Goal: Register for event/course

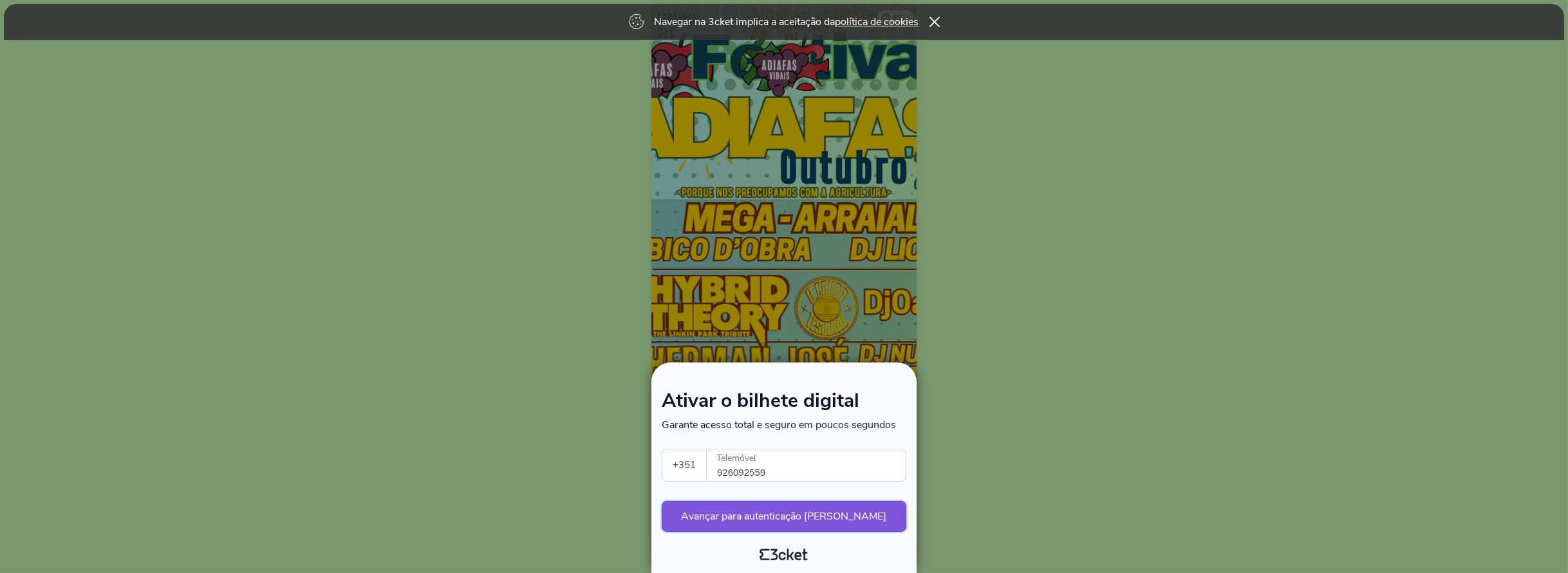
click at [807, 522] on button "Avançar para autenticação [PERSON_NAME]" at bounding box center [784, 516] width 245 height 31
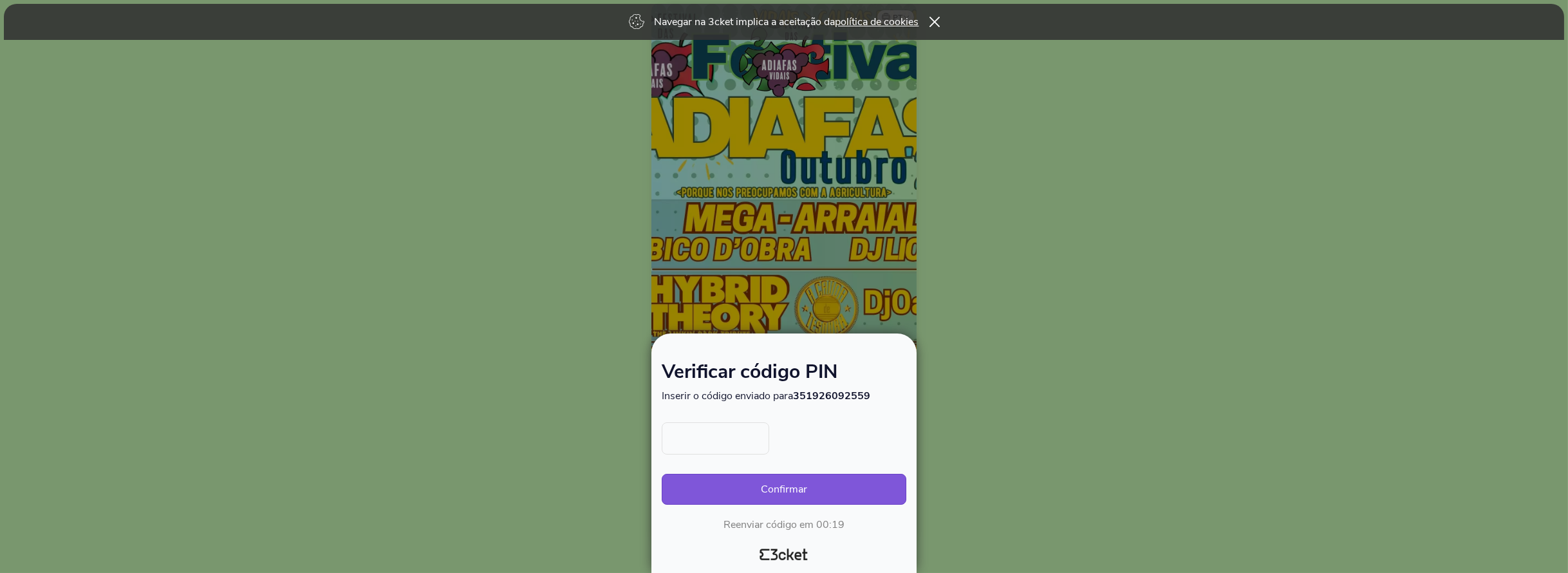
click at [711, 436] on input "text" at bounding box center [715, 438] width 107 height 32
type input "5326"
click at [783, 477] on button "Confirmar" at bounding box center [784, 489] width 245 height 31
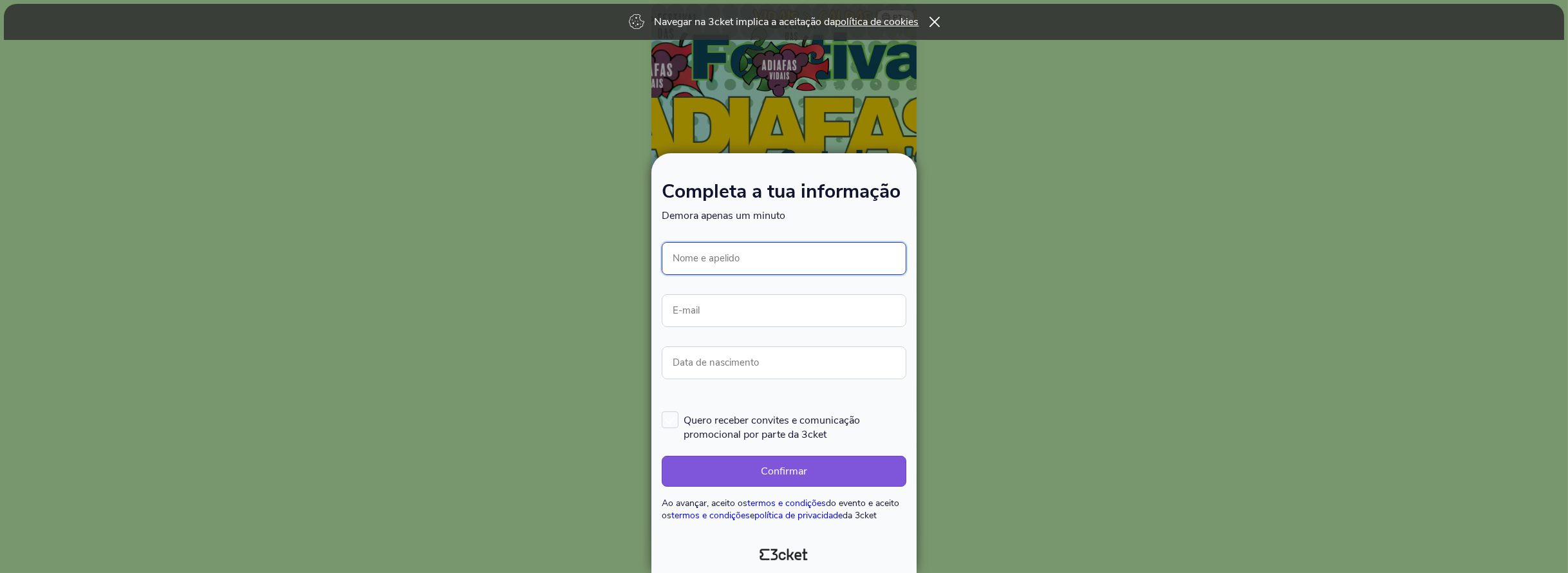
click at [730, 256] on input "Nome e apelido" at bounding box center [784, 258] width 245 height 33
type input "Lode [PERSON_NAME]"
click at [759, 306] on input "E-mail" at bounding box center [784, 311] width 245 height 33
type input "verstraete.slembrouck@gmail.com"
click at [748, 361] on input "Data de nascimento" at bounding box center [784, 363] width 245 height 33
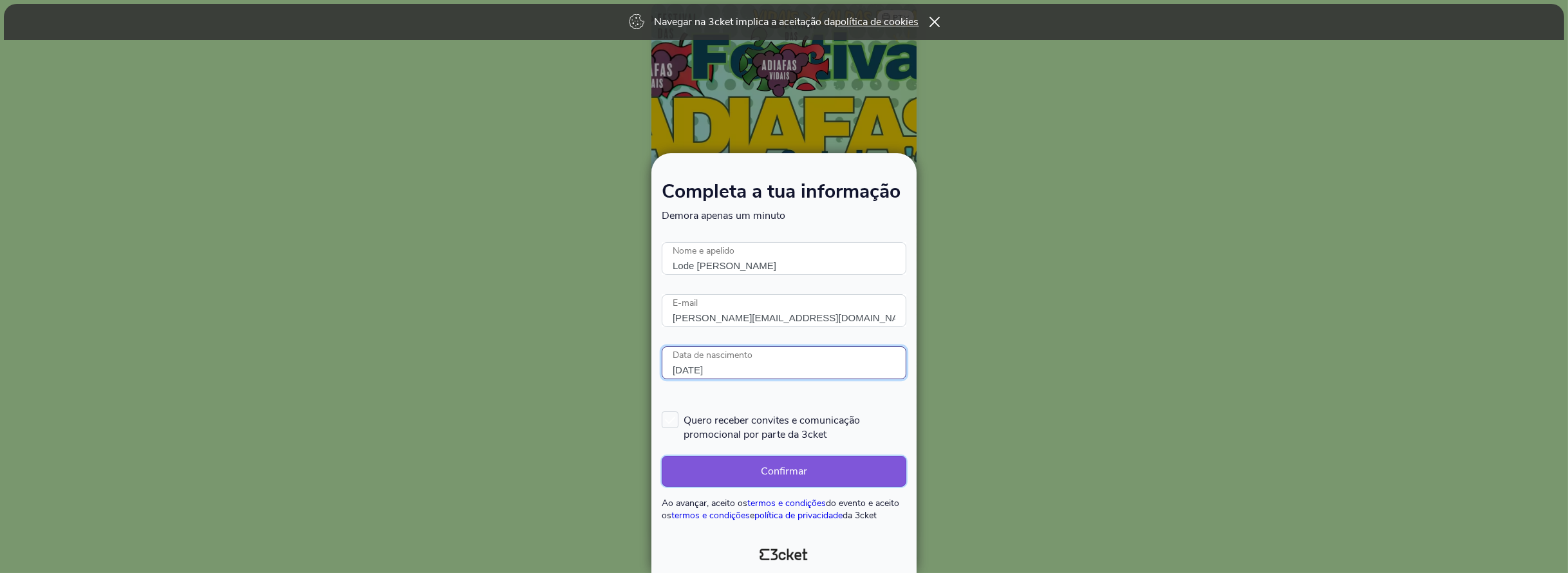
type input "19/06/1977"
click at [737, 478] on button "Confirmar" at bounding box center [784, 471] width 245 height 31
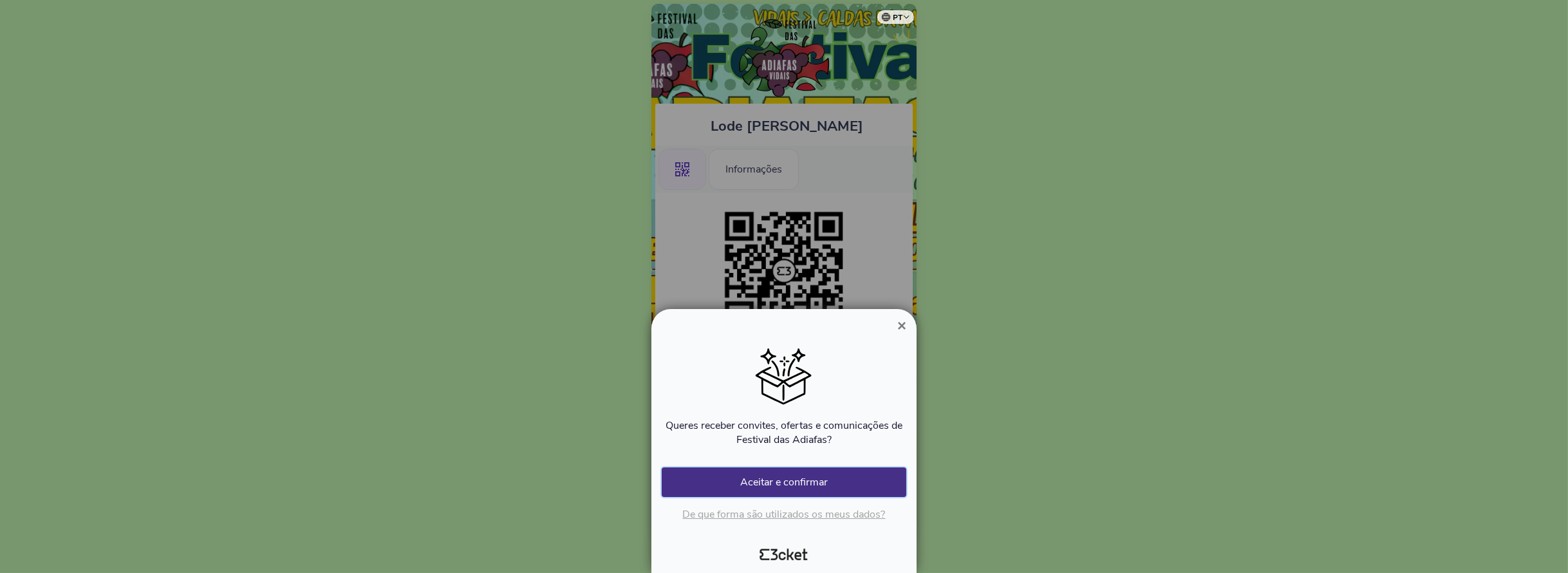
click at [804, 481] on button "Aceitar e confirmar" at bounding box center [784, 482] width 245 height 30
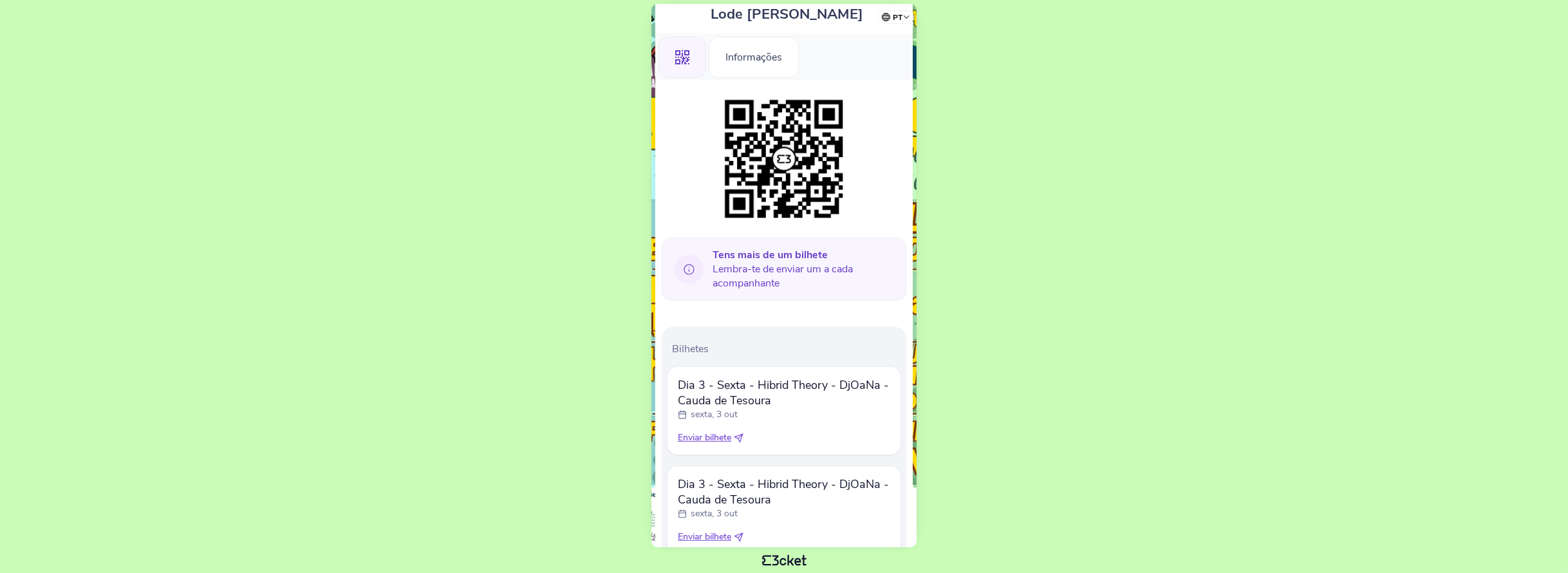
scroll to position [203, 0]
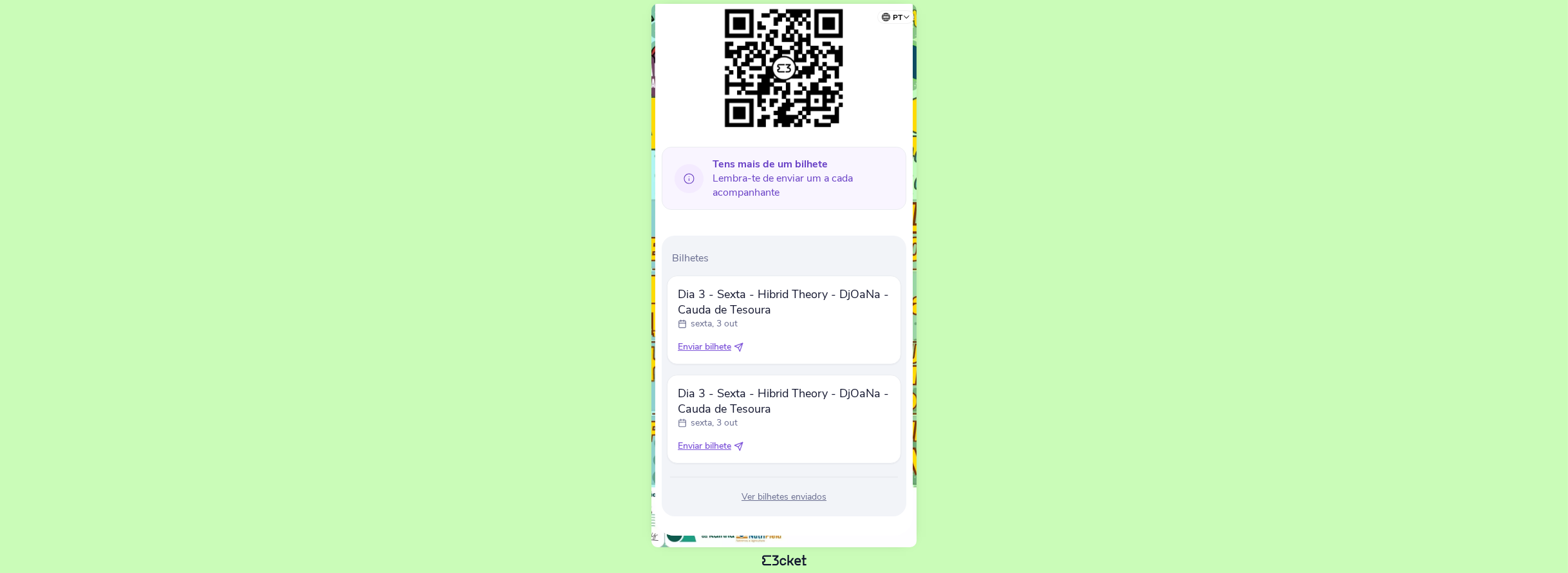
click at [708, 349] on span "Enviar bilhete" at bounding box center [704, 347] width 53 height 13
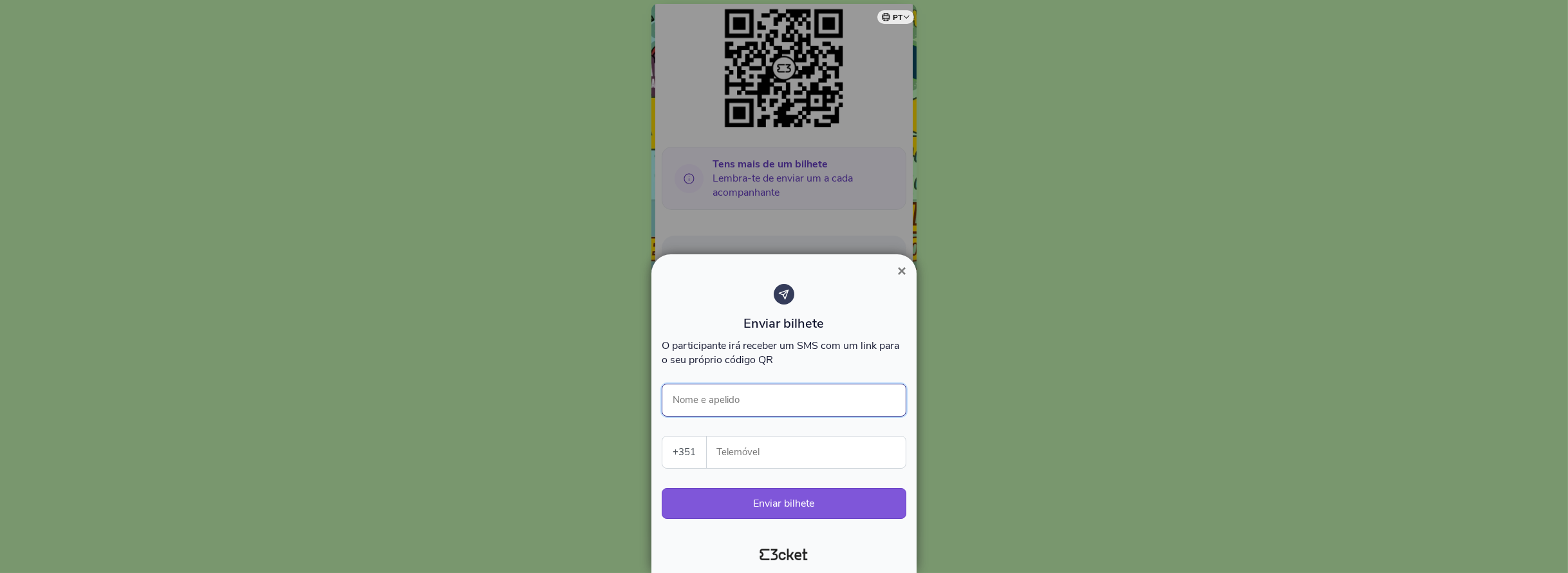
click at [756, 397] on input "Nome e apelido" at bounding box center [784, 400] width 245 height 33
type input "Lode [PERSON_NAME]"
click at [746, 454] on input "Telemóvel" at bounding box center [811, 452] width 189 height 32
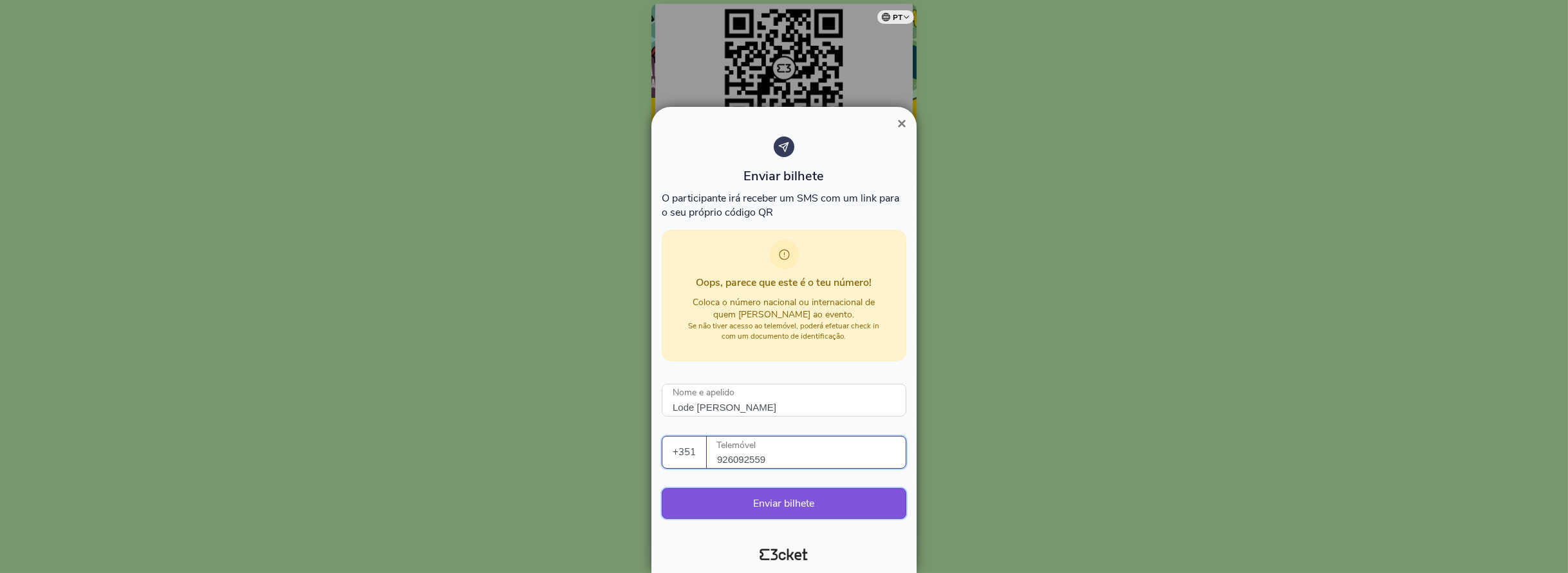
type input "926092559"
click at [868, 507] on button "Enviar bilhete" at bounding box center [784, 503] width 245 height 31
click at [751, 521] on div "Enviar bilhete O participante [PERSON_NAME] receber um SMS com um link para o s…" at bounding box center [784, 334] width 245 height 395
click at [901, 125] on span "×" at bounding box center [902, 123] width 9 height 17
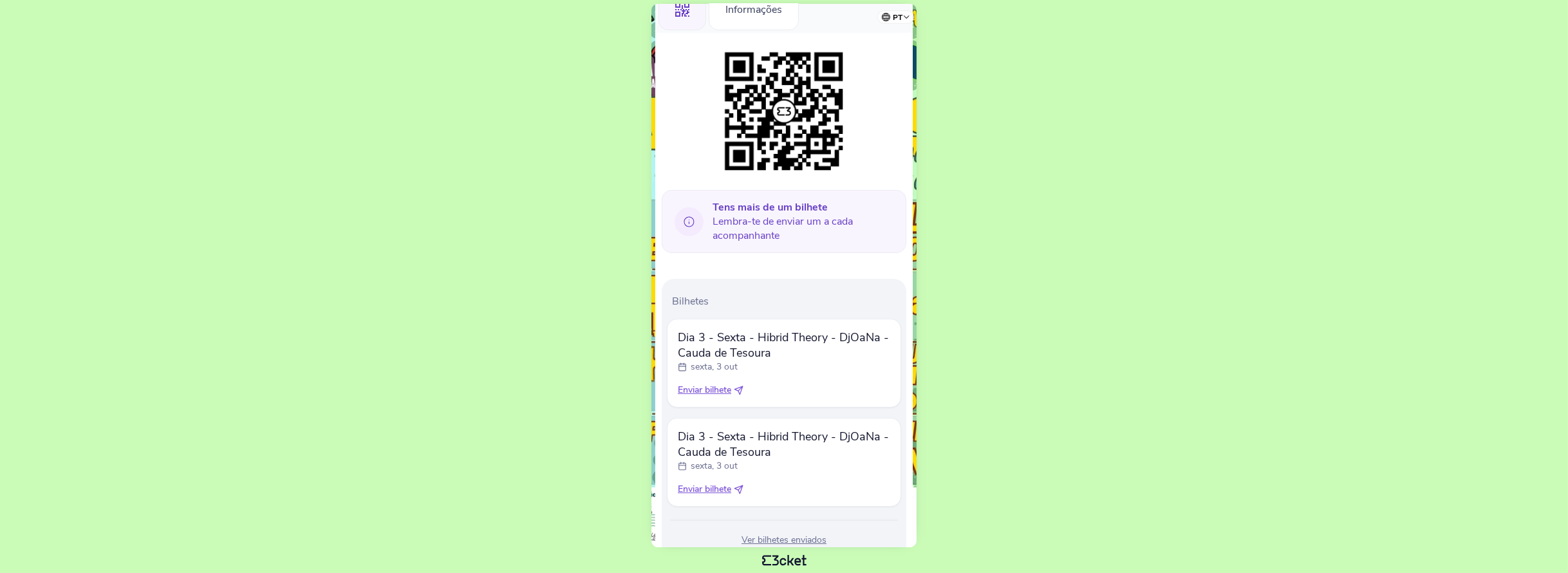
scroll to position [138, 0]
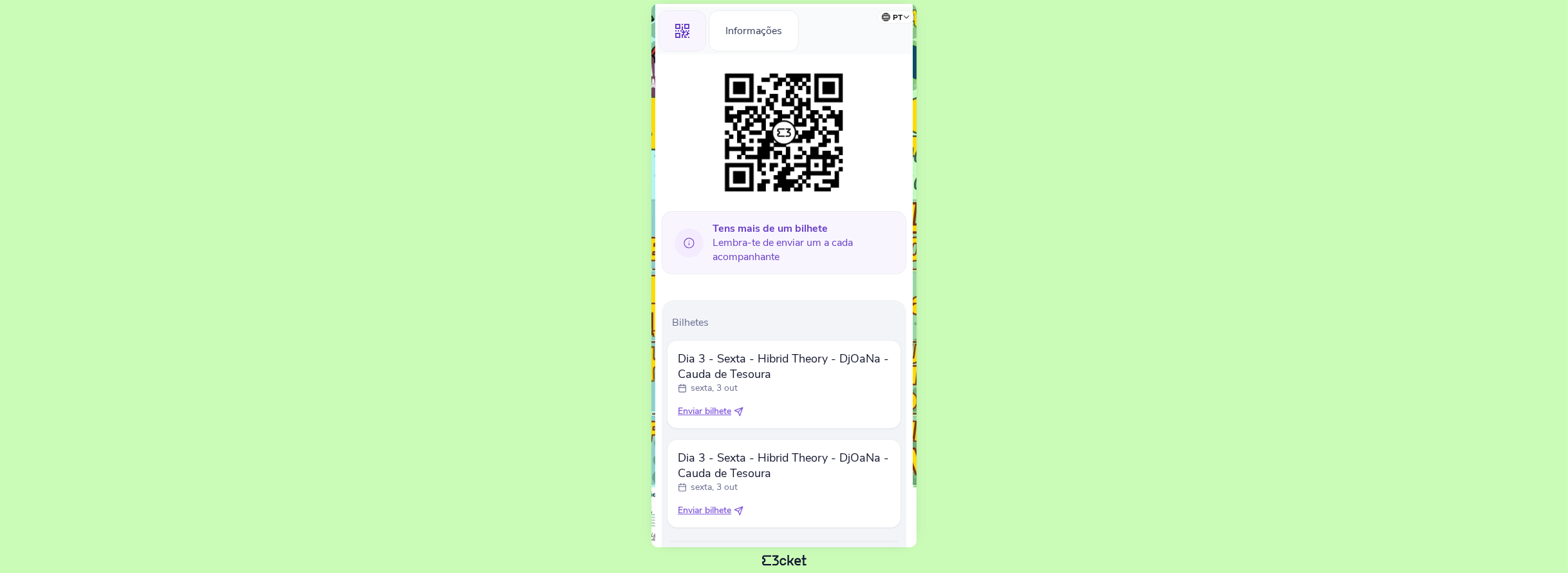
click at [1095, 245] on body "pt Português ([GEOGRAPHIC_DATA]) English Español Catalan [DEMOGRAPHIC_DATA] Lod…" at bounding box center [784, 286] width 1557 height 562
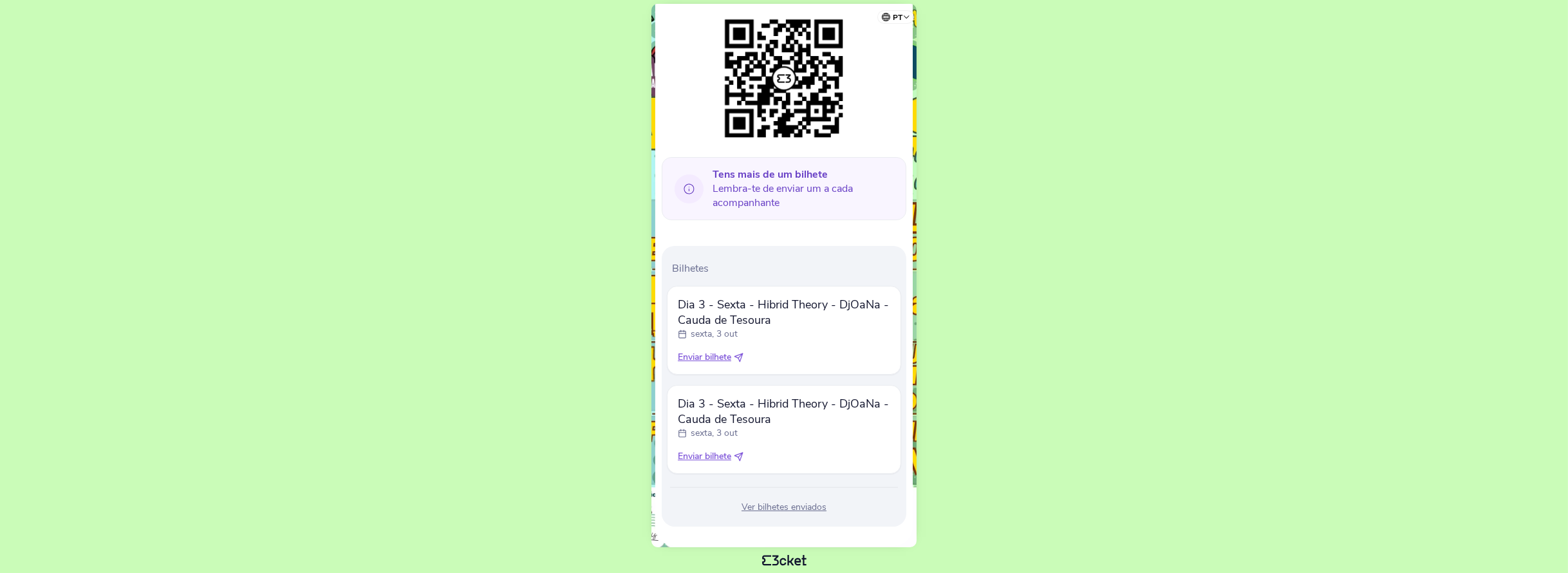
scroll to position [203, 0]
